Goal: Transaction & Acquisition: Download file/media

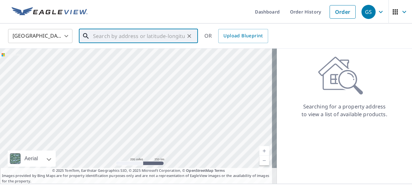
click at [109, 34] on input "text" at bounding box center [139, 36] width 92 height 18
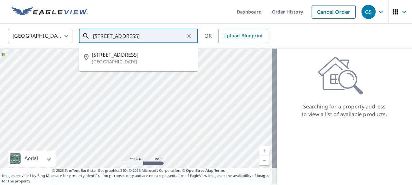
scroll to position [0, 13]
type input "[STREET_ADDRESS]"
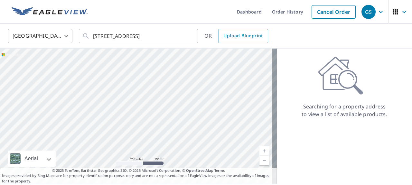
scroll to position [0, 0]
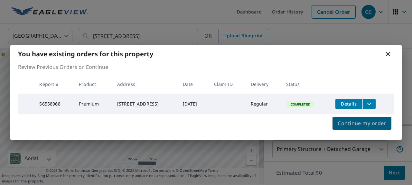
click at [370, 126] on span "Continue my order" at bounding box center [362, 123] width 49 height 9
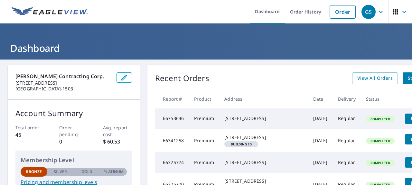
click at [358, 76] on span "View All Orders" at bounding box center [375, 78] width 35 height 8
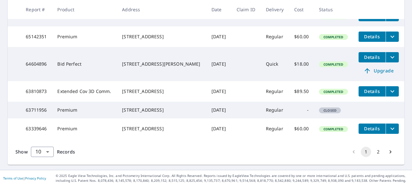
scroll to position [261, 0]
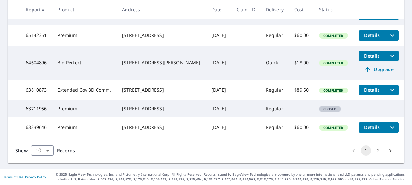
click at [388, 151] on icon "Go to next page" at bounding box center [391, 151] width 6 height 6
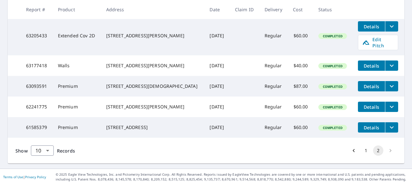
scroll to position [189, 0]
click at [385, 152] on li "pagination navigation" at bounding box center [391, 151] width 12 height 10
click at [385, 150] on li "pagination navigation" at bounding box center [391, 151] width 12 height 10
click at [385, 151] on li "pagination navigation" at bounding box center [391, 151] width 12 height 10
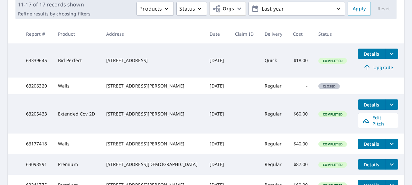
scroll to position [88, 0]
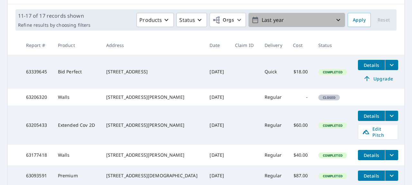
click at [296, 18] on p "Last year" at bounding box center [296, 19] width 75 height 11
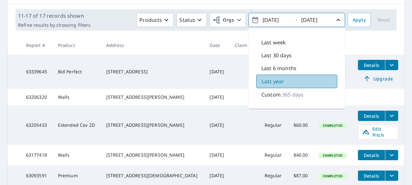
click at [271, 80] on p "Last year" at bounding box center [273, 82] width 22 height 8
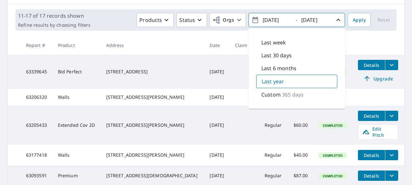
click at [294, 94] on p "365 days" at bounding box center [293, 95] width 22 height 8
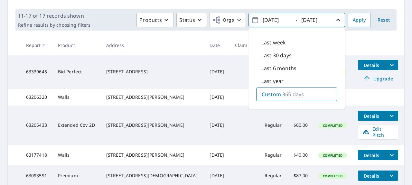
click at [378, 20] on span "Reset" at bounding box center [383, 20] width 15 height 8
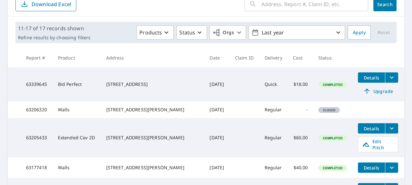
scroll to position [55, 0]
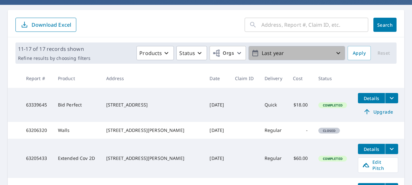
click at [263, 56] on p "Last year" at bounding box center [296, 53] width 75 height 11
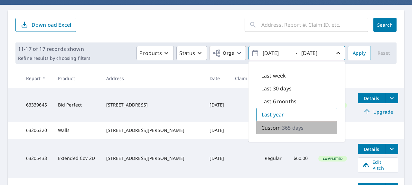
click at [289, 128] on p "365 days" at bounding box center [293, 128] width 22 height 8
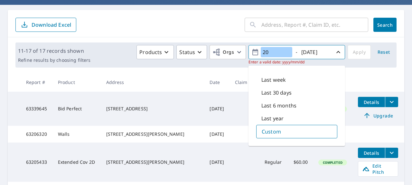
type input "2"
type input "0"
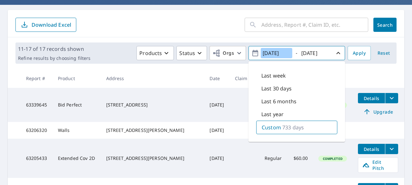
type input "[DATE]"
click at [355, 55] on span "Apply" at bounding box center [359, 53] width 13 height 8
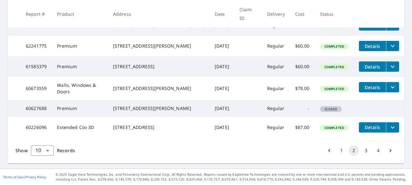
scroll to position [259, 0]
click at [361, 151] on button "3" at bounding box center [366, 151] width 10 height 10
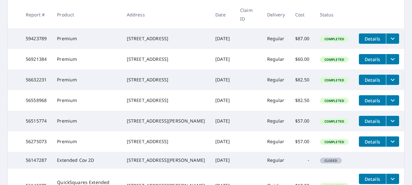
scroll to position [125, 0]
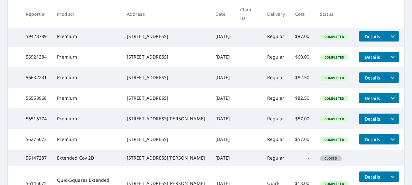
click at [160, 101] on div "[STREET_ADDRESS]" at bounding box center [166, 98] width 78 height 6
click at [363, 101] on span "Details" at bounding box center [372, 98] width 19 height 6
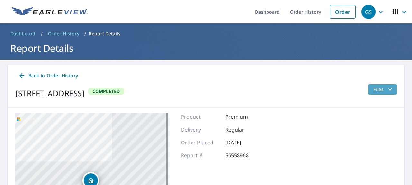
click at [368, 89] on button "Files" at bounding box center [382, 89] width 29 height 10
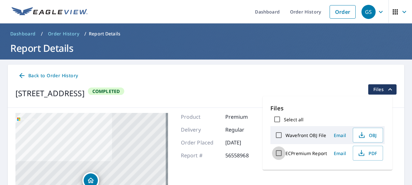
click at [279, 152] on input "ECPremium Report" at bounding box center [279, 154] width 14 height 14
checkbox input "true"
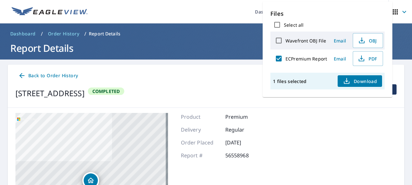
click at [367, 81] on span "Download" at bounding box center [360, 81] width 34 height 8
